Goal: Transaction & Acquisition: Purchase product/service

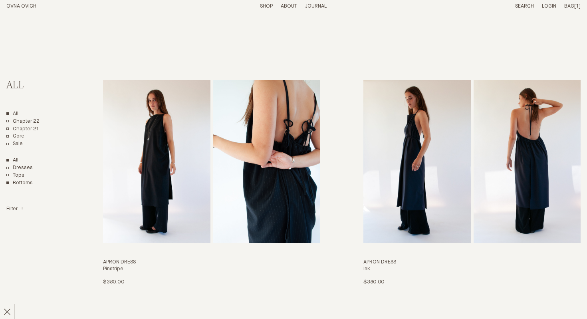
click at [27, 183] on link "Bottoms" at bounding box center [19, 183] width 26 height 7
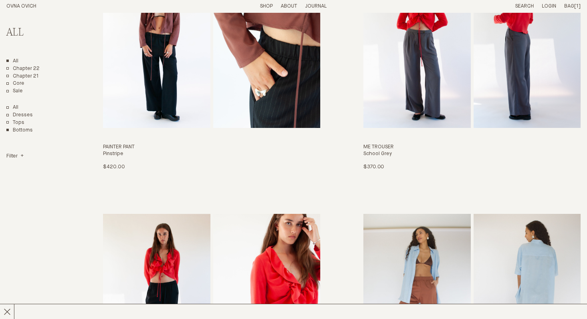
scroll to position [364, 0]
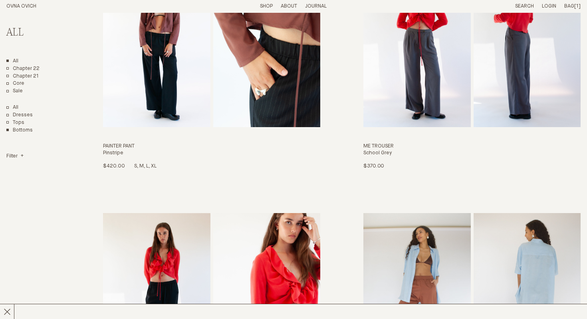
click at [147, 87] on img "Painter Pant" at bounding box center [156, 45] width 107 height 163
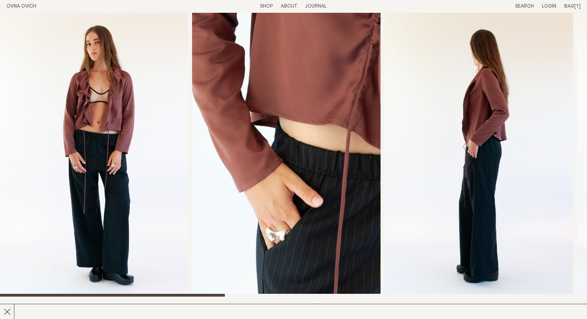
click at [126, 202] on img "1 / 8" at bounding box center [94, 154] width 188 height 283
